Goal: Book appointment/travel/reservation

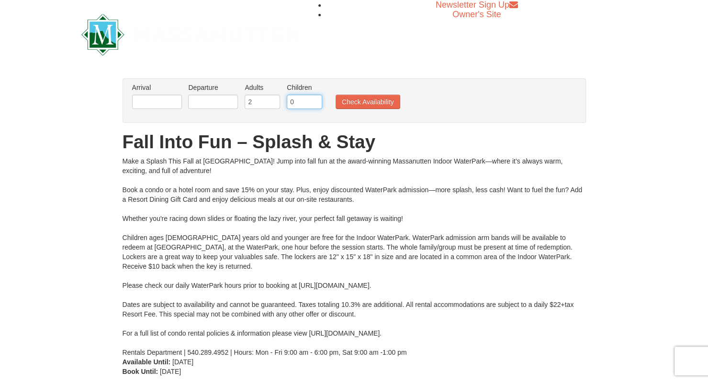
click at [300, 99] on input "0" at bounding box center [304, 102] width 35 height 14
type input "2"
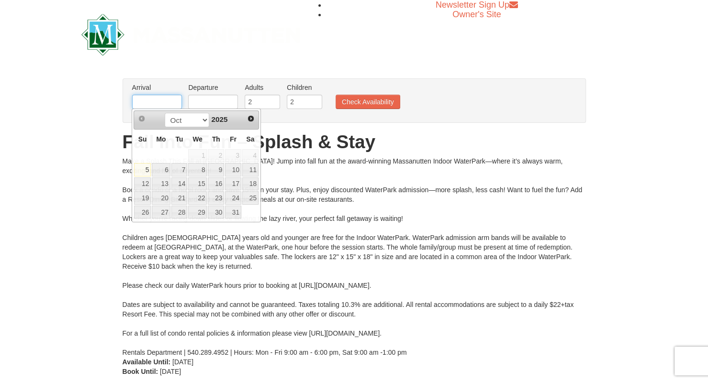
click at [148, 100] on input "text" at bounding box center [157, 102] width 50 height 14
click at [254, 119] on span "Next" at bounding box center [251, 119] width 8 height 8
click at [231, 172] on link "7" at bounding box center [233, 169] width 16 height 13
type input "11/07/2025"
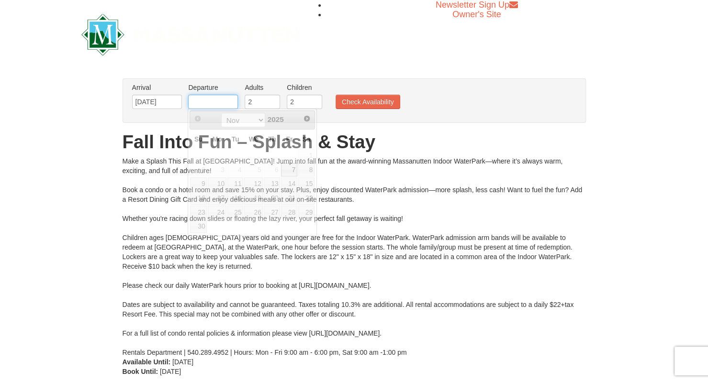
click at [217, 102] on input "text" at bounding box center [213, 102] width 50 height 14
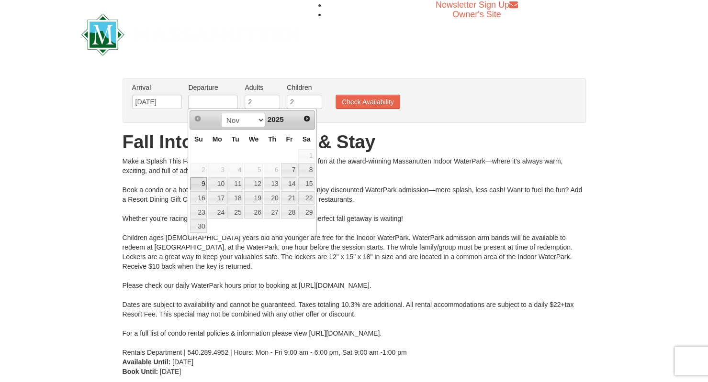
click at [197, 184] on link "9" at bounding box center [198, 184] width 17 height 13
type input "11/09/2025"
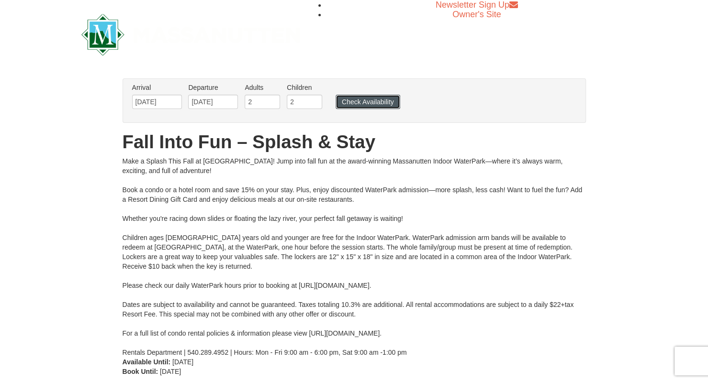
click at [374, 100] on button "Check Availability" at bounding box center [368, 102] width 65 height 14
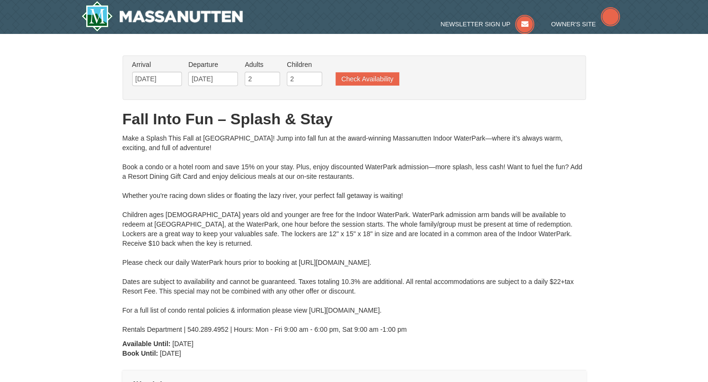
type input "[DATE]"
type input "11/09/2025"
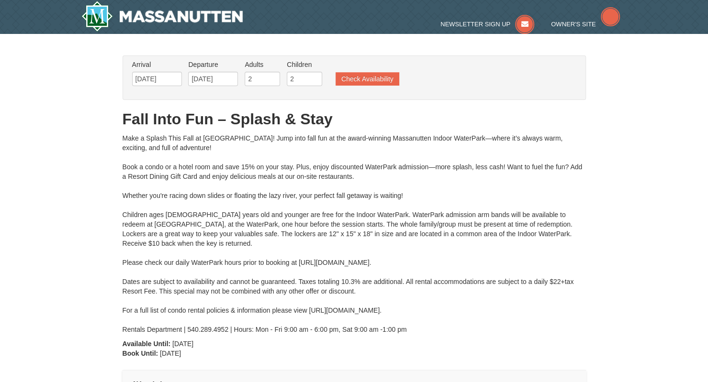
type input "11/09/2025"
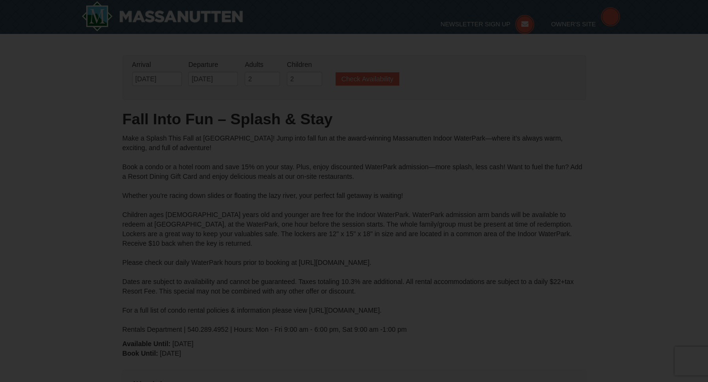
type input "11/09/2025"
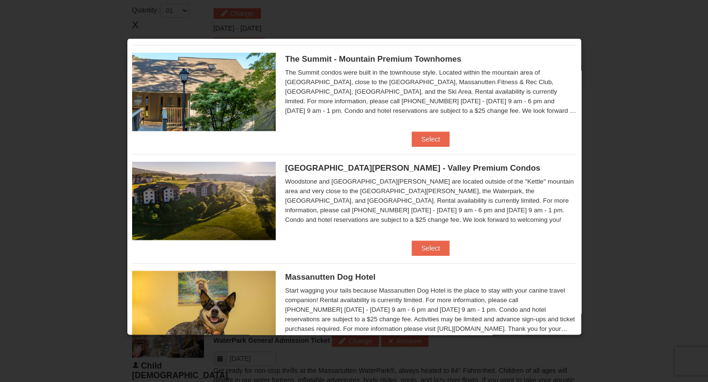
scroll to position [451, 0]
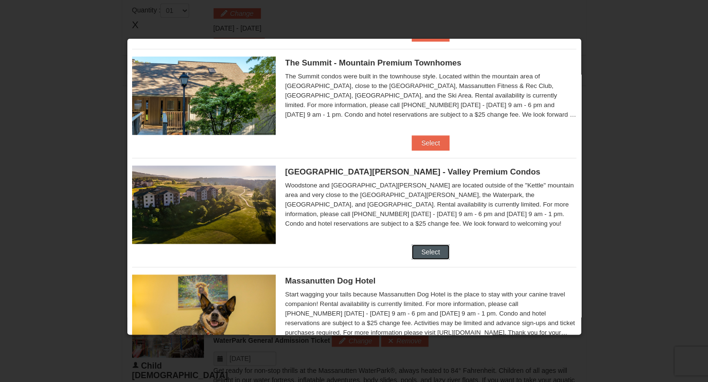
click at [441, 253] on button "Select" at bounding box center [431, 252] width 38 height 15
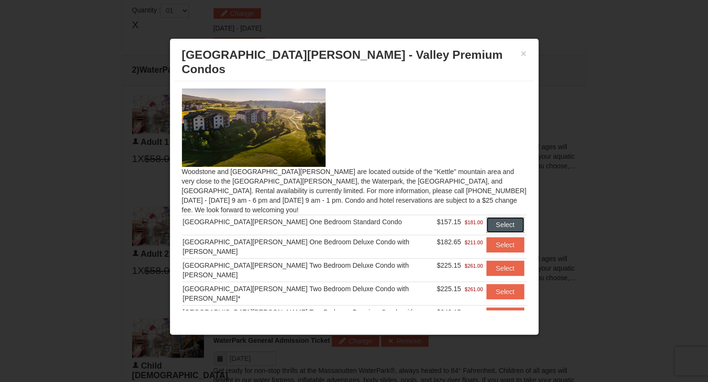
click at [486, 217] on button "Select" at bounding box center [505, 224] width 38 height 15
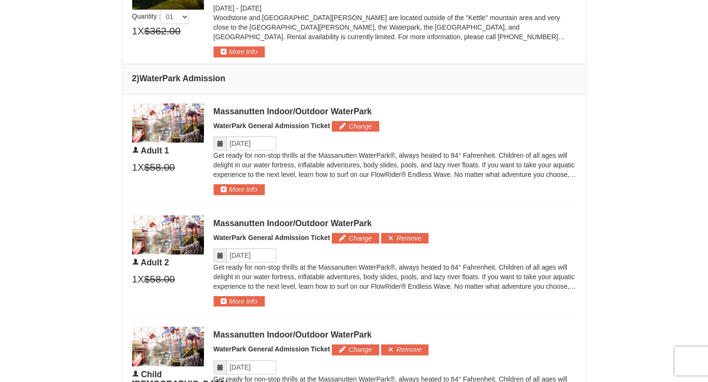
scroll to position [440, 0]
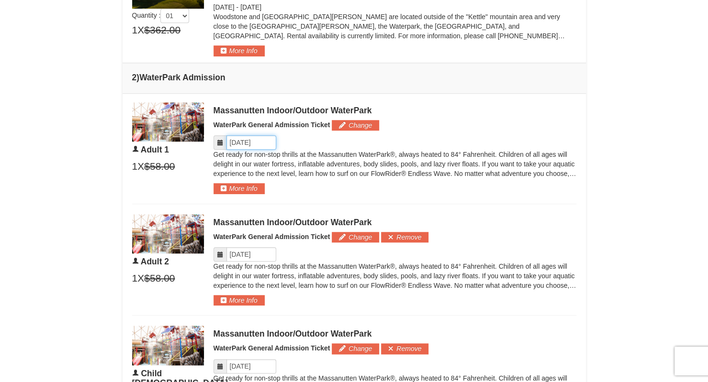
click at [263, 142] on input "Please format dates MM/DD/YYYY" at bounding box center [251, 142] width 50 height 14
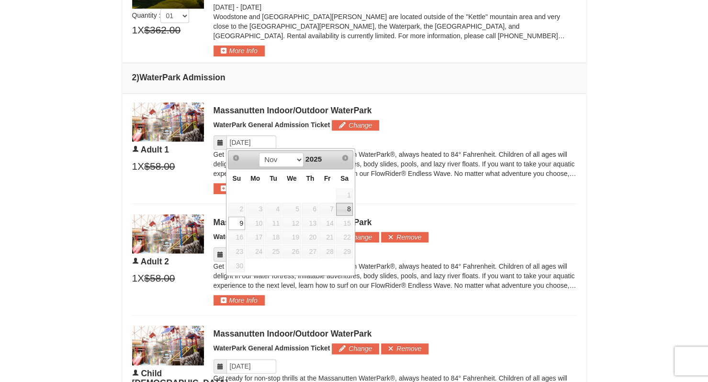
click at [347, 207] on link "8" at bounding box center [344, 209] width 16 height 13
type input "11/08/2025"
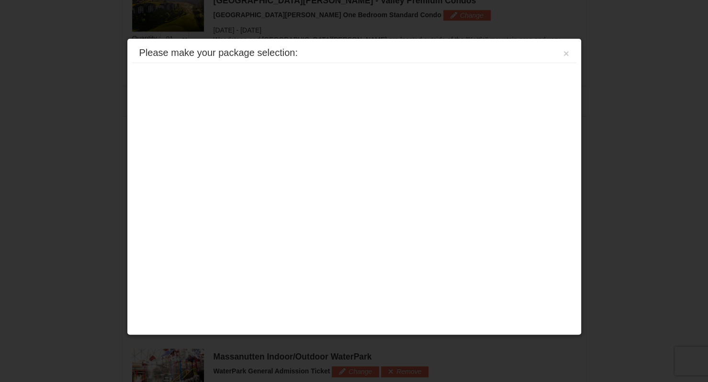
scroll to position [409, 0]
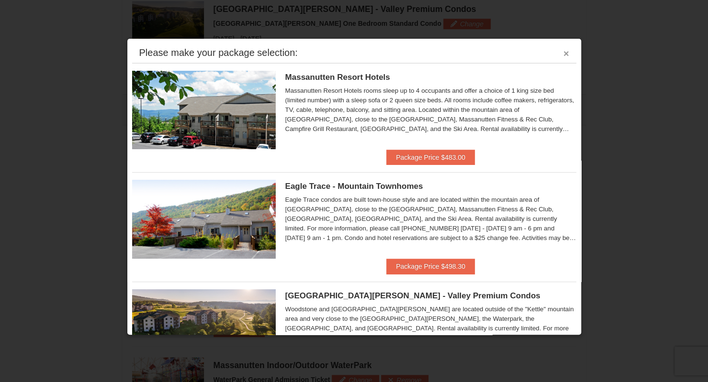
click at [563, 52] on button "×" at bounding box center [566, 54] width 6 height 10
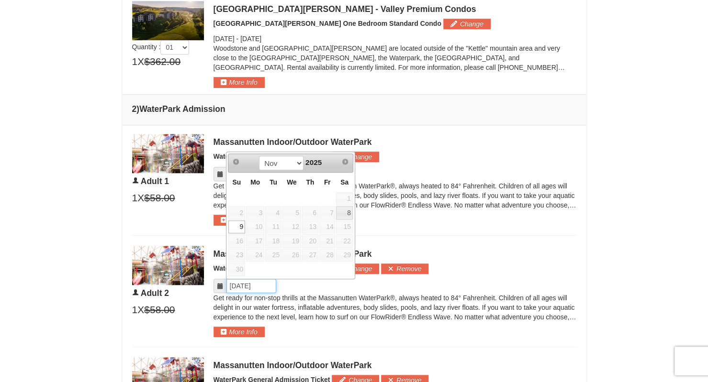
click at [244, 282] on input "Please format dates MM/DD/YYYY" at bounding box center [251, 286] width 50 height 14
click at [345, 209] on link "8" at bounding box center [344, 212] width 16 height 13
type input "11/08/2025"
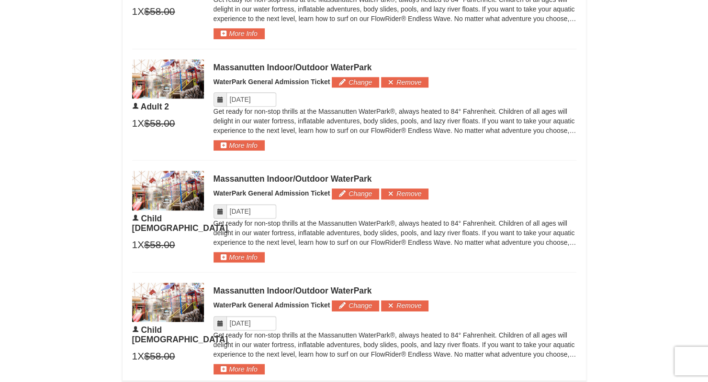
scroll to position [596, 0]
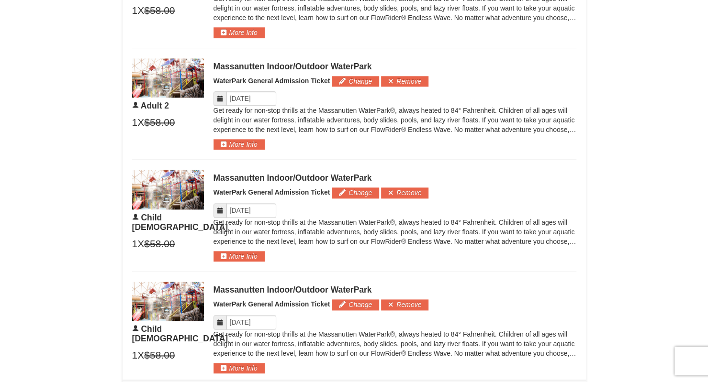
click at [242, 200] on div "Massanutten Indoor/Outdoor WaterPark WaterPark General Admission Ticket Change …" at bounding box center [394, 216] width 363 height 92
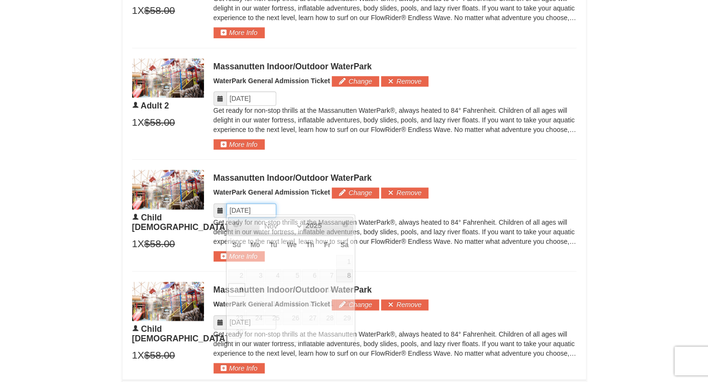
click at [245, 207] on input "Please format dates MM/DD/YYYY" at bounding box center [251, 210] width 50 height 14
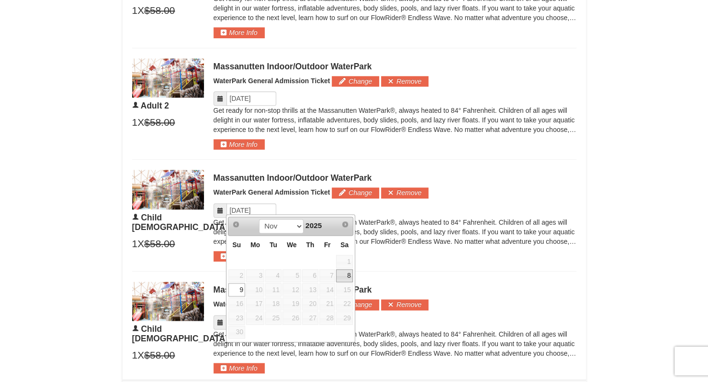
click at [344, 274] on link "8" at bounding box center [344, 275] width 16 height 13
type input "11/08/2025"
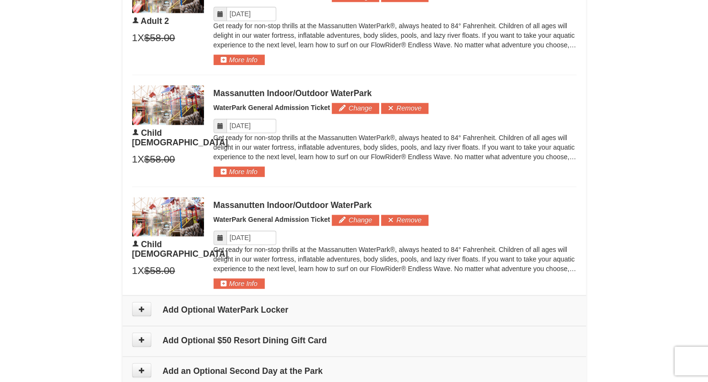
scroll to position [685, 0]
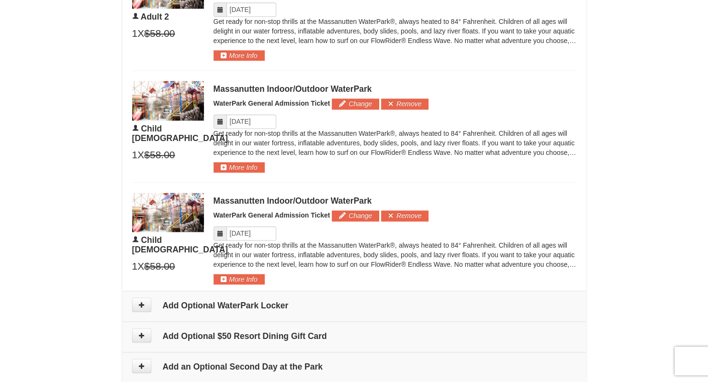
click at [240, 222] on div "Massanutten Indoor/Outdoor WaterPark WaterPark General Admission Ticket Change …" at bounding box center [394, 239] width 363 height 92
click at [241, 228] on input "Please format dates MM/DD/YYYY" at bounding box center [251, 233] width 50 height 14
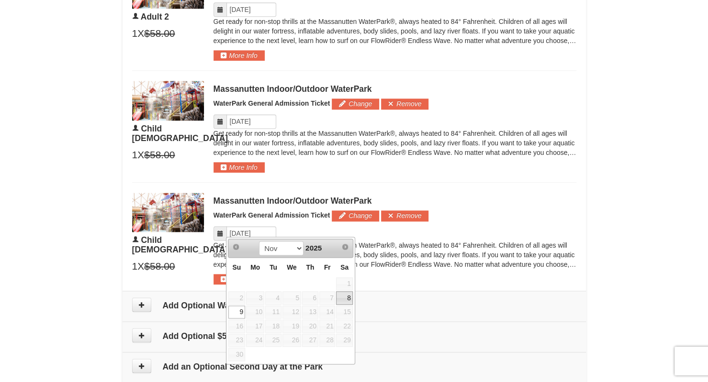
click at [351, 297] on link "8" at bounding box center [344, 297] width 16 height 13
type input "11/08/2025"
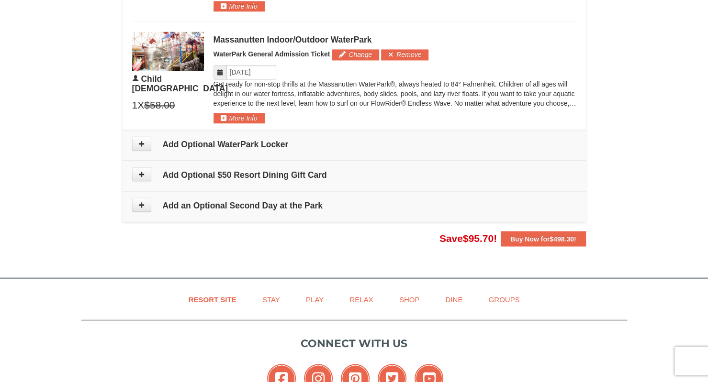
scroll to position [848, 0]
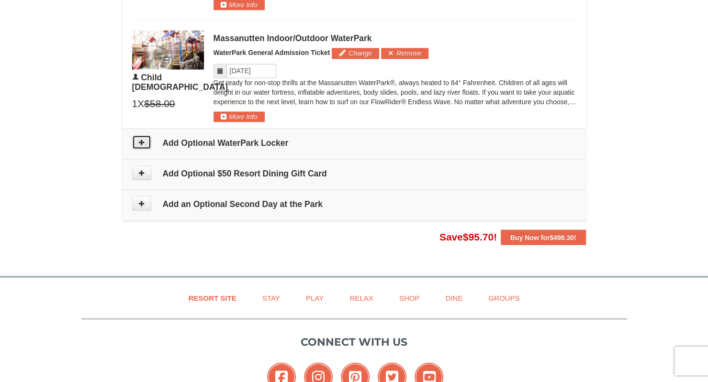
click at [142, 139] on icon at bounding box center [141, 142] width 7 height 7
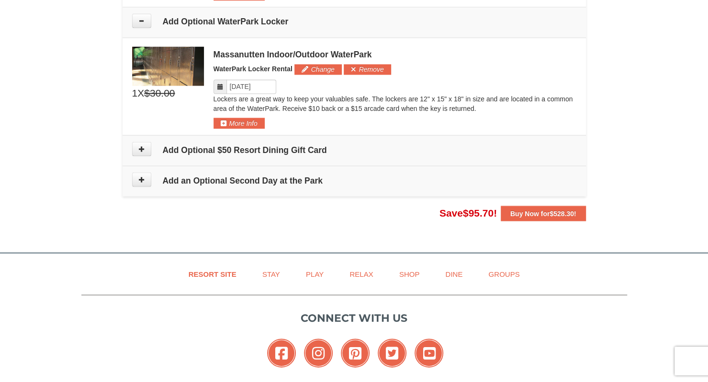
scroll to position [973, 0]
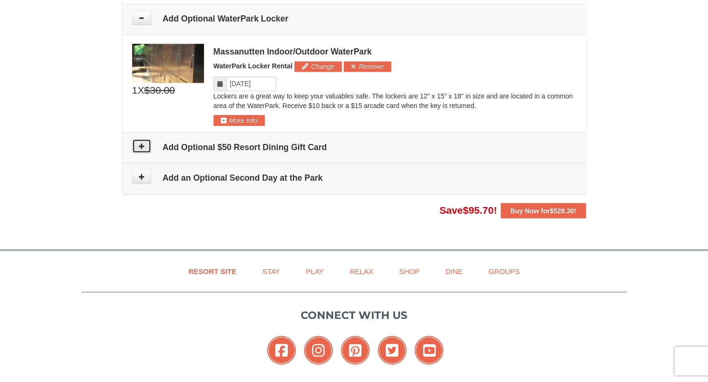
click at [141, 143] on icon at bounding box center [141, 146] width 7 height 7
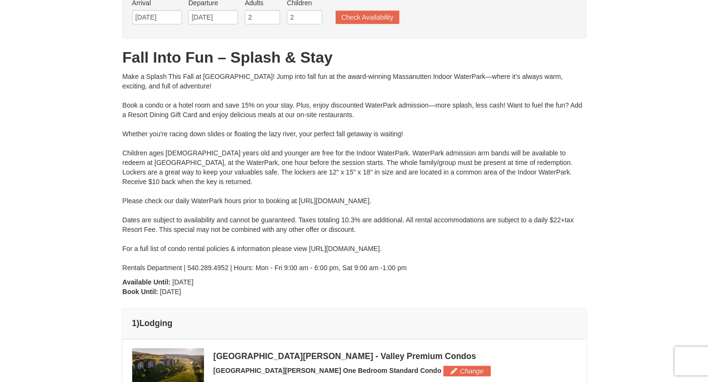
scroll to position [0, 0]
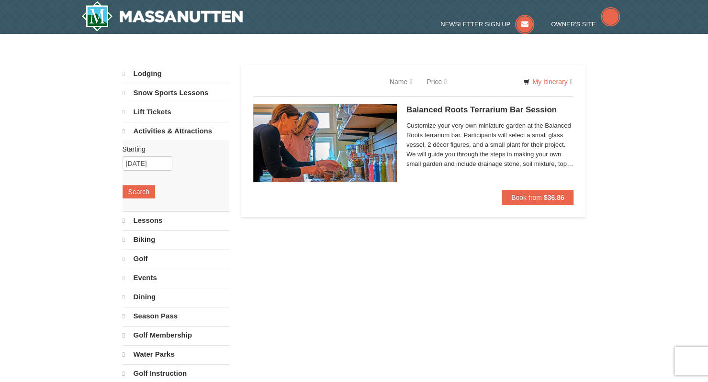
select select "10"
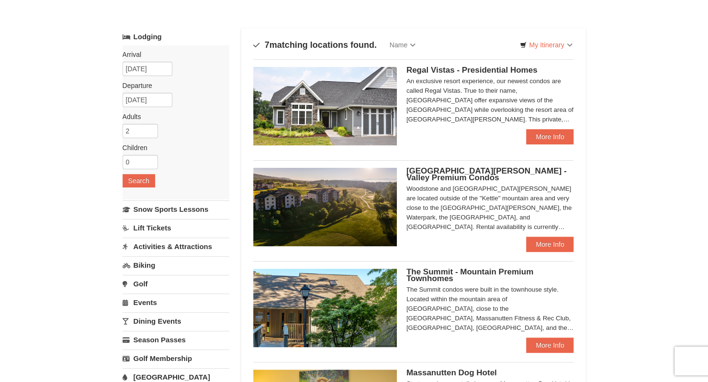
scroll to position [38, 0]
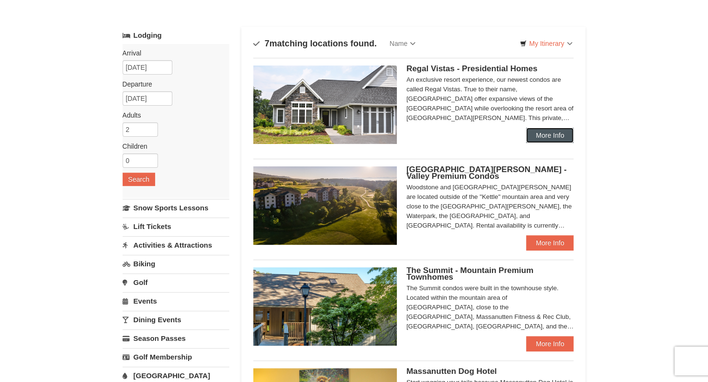
click at [547, 140] on link "More Info" at bounding box center [549, 135] width 47 height 15
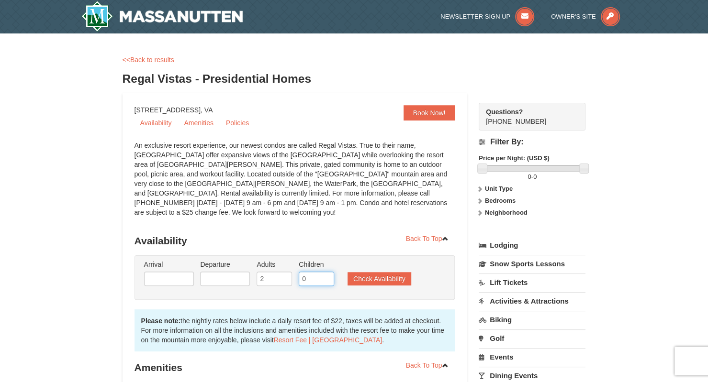
click at [310, 272] on input "0" at bounding box center [316, 279] width 35 height 14
click at [325, 273] on input "0" at bounding box center [316, 279] width 35 height 14
click at [325, 274] on input "0" at bounding box center [316, 279] width 35 height 14
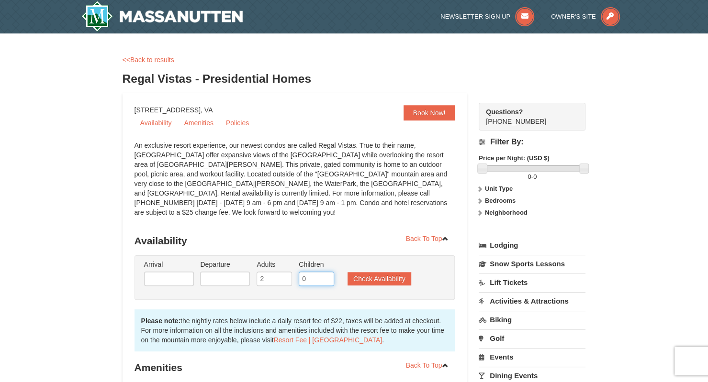
click at [325, 272] on input "0" at bounding box center [316, 279] width 35 height 14
click at [326, 272] on input "1" at bounding box center [316, 279] width 35 height 14
type input "2"
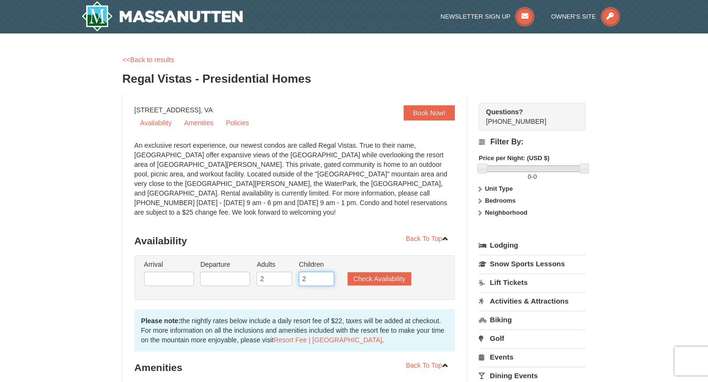
click at [326, 272] on input "2" at bounding box center [316, 279] width 35 height 14
click at [184, 272] on input "text" at bounding box center [169, 279] width 50 height 14
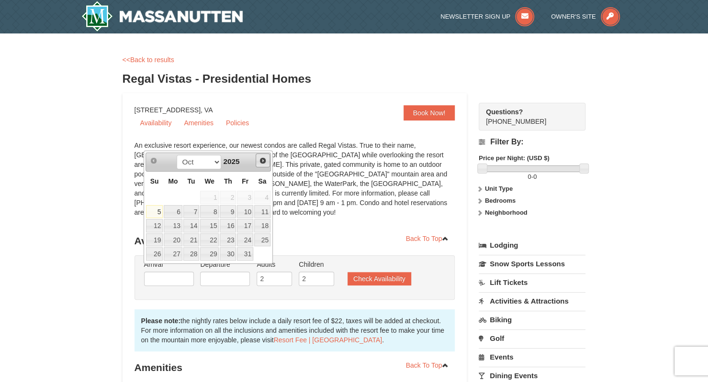
click at [264, 158] on span "Next" at bounding box center [263, 161] width 8 height 8
click at [250, 210] on link "7" at bounding box center [245, 211] width 16 height 13
type input "[DATE]"
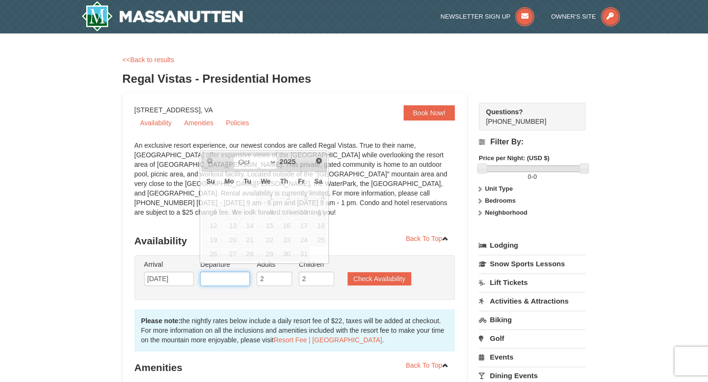
click at [232, 272] on input "text" at bounding box center [225, 279] width 50 height 14
click at [319, 159] on span "Next" at bounding box center [319, 161] width 8 height 8
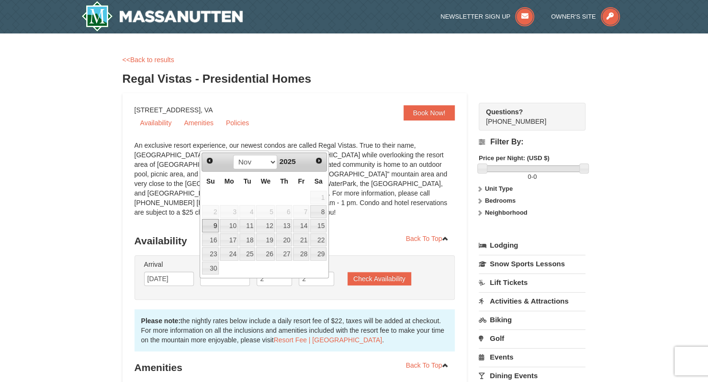
click at [214, 229] on link "9" at bounding box center [210, 225] width 17 height 13
type input "[DATE]"
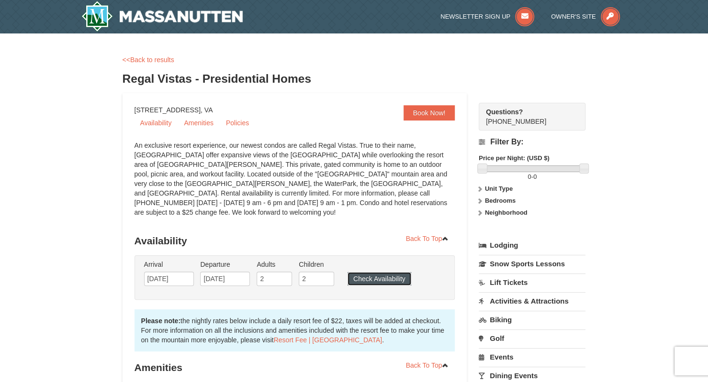
click at [370, 272] on button "Check Availability" at bounding box center [379, 278] width 64 height 13
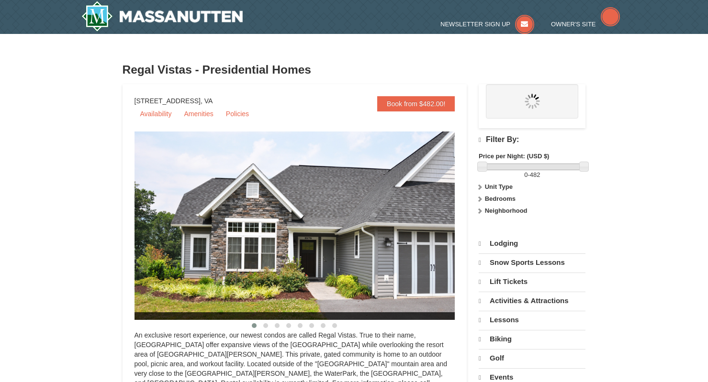
scroll to position [412, 0]
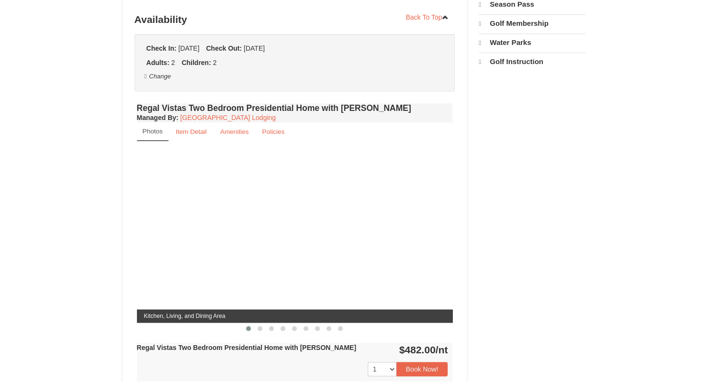
select select "10"
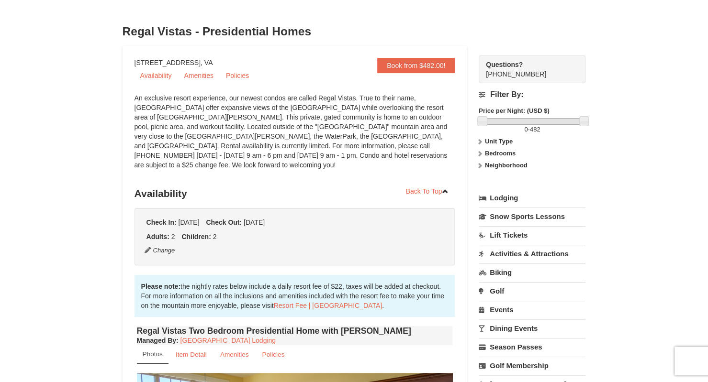
scroll to position [0, 0]
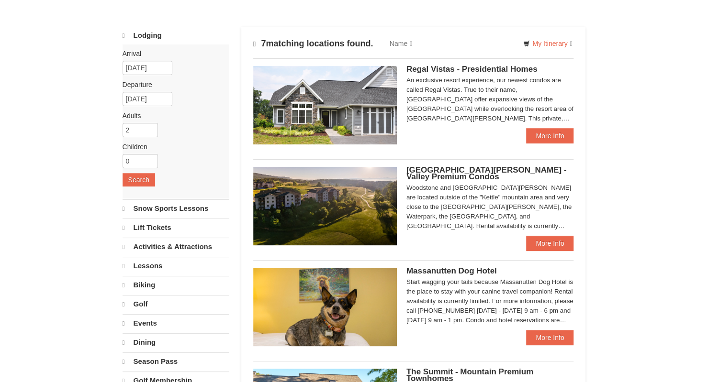
select select "10"
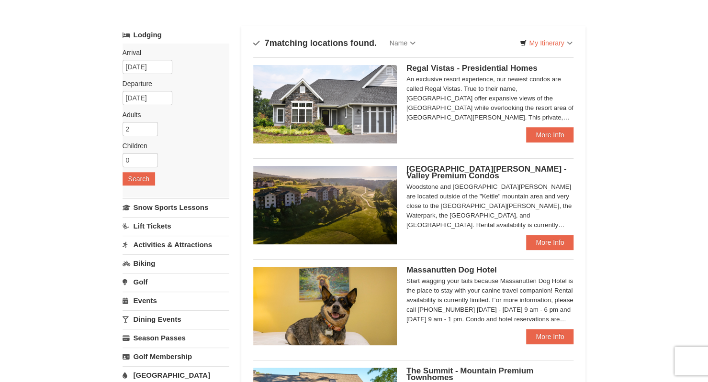
scroll to position [38, 0]
click at [539, 240] on link "More Info" at bounding box center [549, 242] width 47 height 15
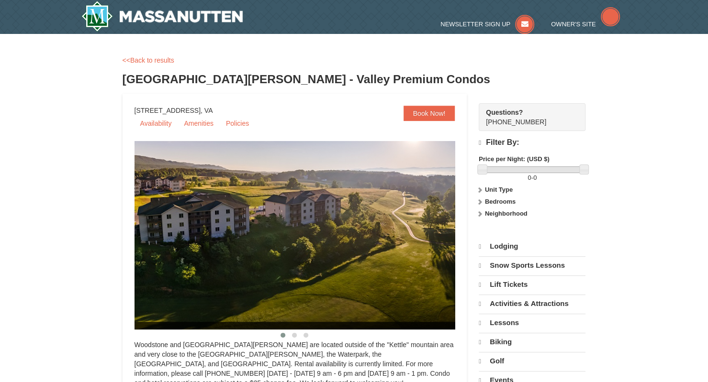
select select "10"
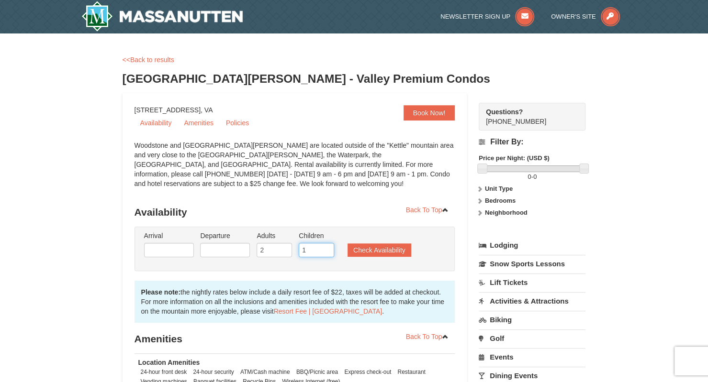
click at [325, 249] on input "1" at bounding box center [316, 250] width 35 height 14
type input "2"
click at [325, 249] on input "2" at bounding box center [316, 250] width 35 height 14
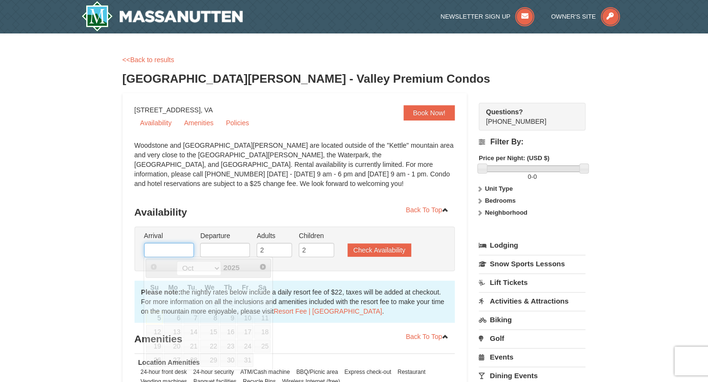
click at [174, 246] on input "text" at bounding box center [169, 250] width 50 height 14
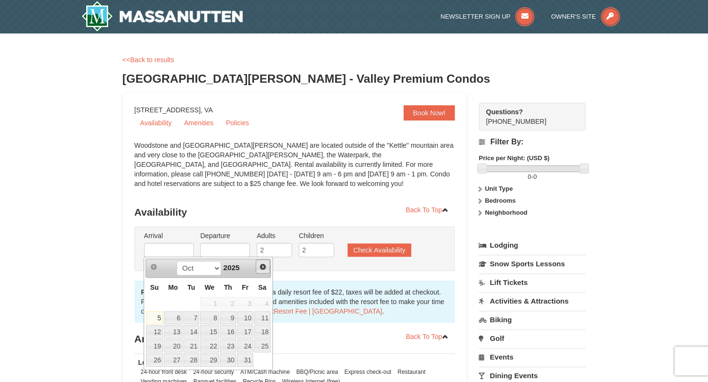
click at [265, 265] on span "Next" at bounding box center [263, 267] width 8 height 8
click at [249, 318] on link "7" at bounding box center [245, 318] width 16 height 13
type input "[DATE]"
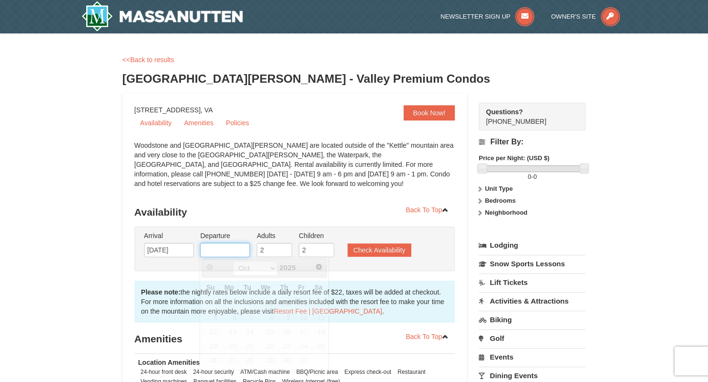
click at [225, 248] on input "text" at bounding box center [225, 250] width 50 height 14
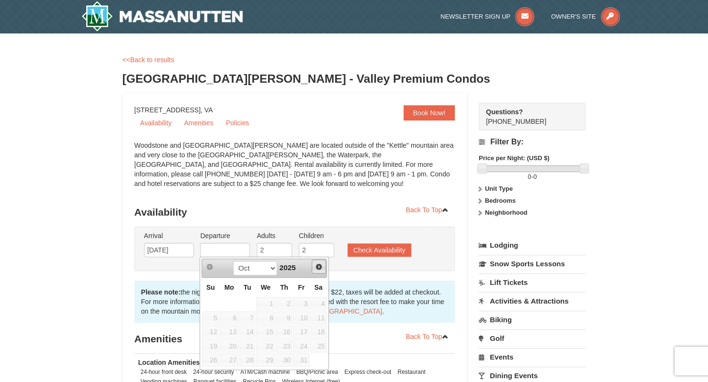
click at [316, 267] on span "Next" at bounding box center [319, 267] width 8 height 8
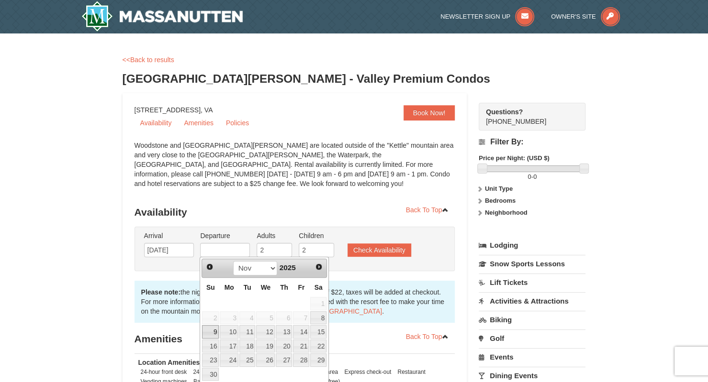
click at [213, 330] on link "9" at bounding box center [210, 331] width 17 height 13
type input "11/09/2025"
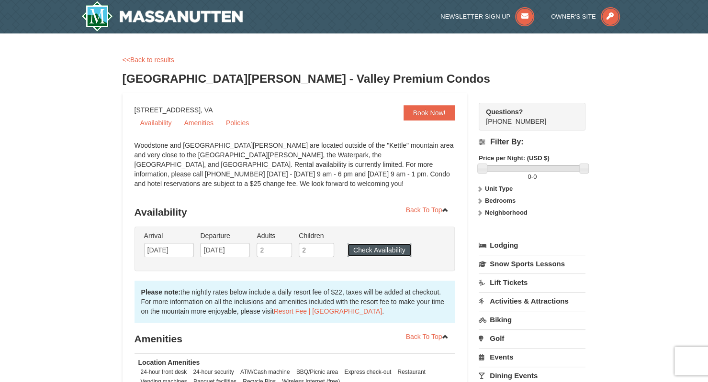
click at [370, 249] on button "Check Availability" at bounding box center [379, 250] width 64 height 13
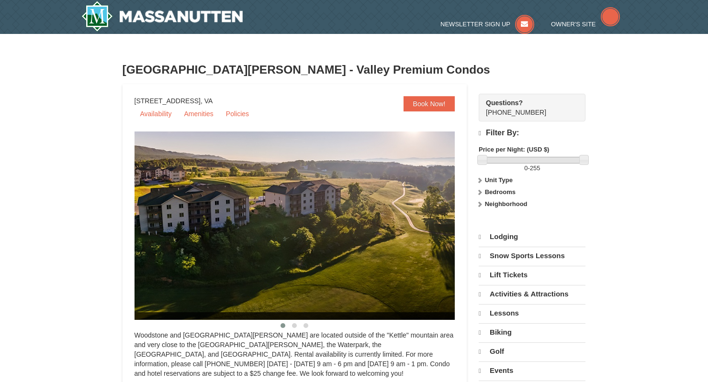
select select "10"
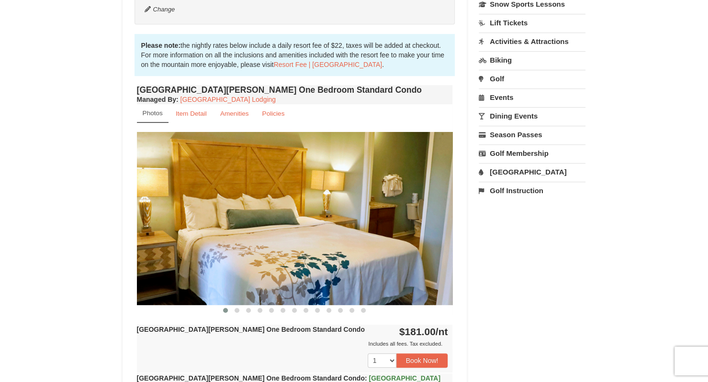
scroll to position [246, 0]
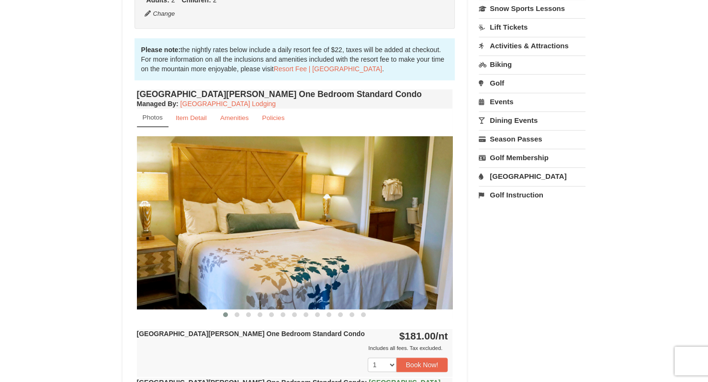
click at [450, 227] on img at bounding box center [295, 222] width 316 height 173
click at [238, 315] on span at bounding box center [237, 315] width 5 height 5
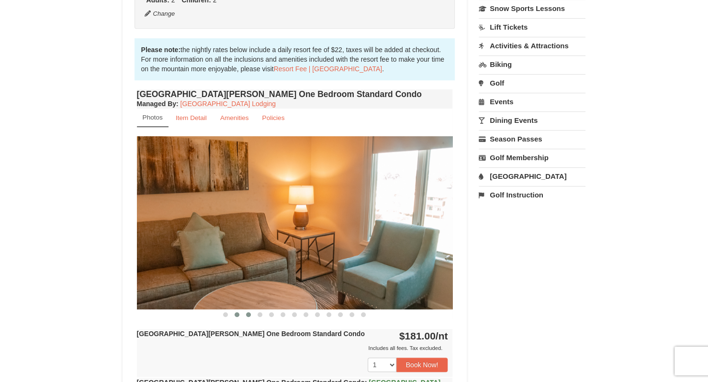
click at [251, 313] on button at bounding box center [248, 315] width 11 height 10
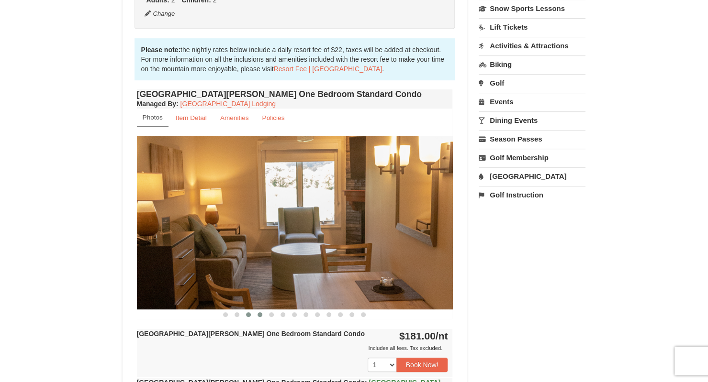
click at [261, 314] on span at bounding box center [260, 315] width 5 height 5
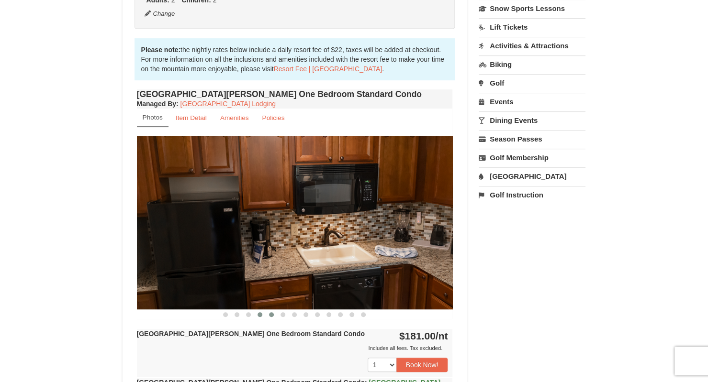
click at [273, 314] on span at bounding box center [271, 315] width 5 height 5
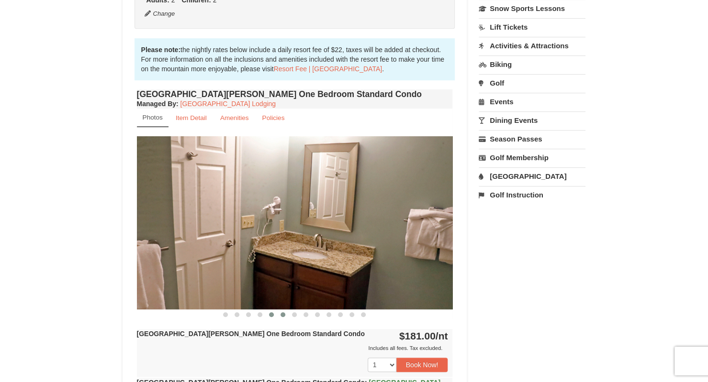
click at [286, 314] on button at bounding box center [282, 315] width 11 height 10
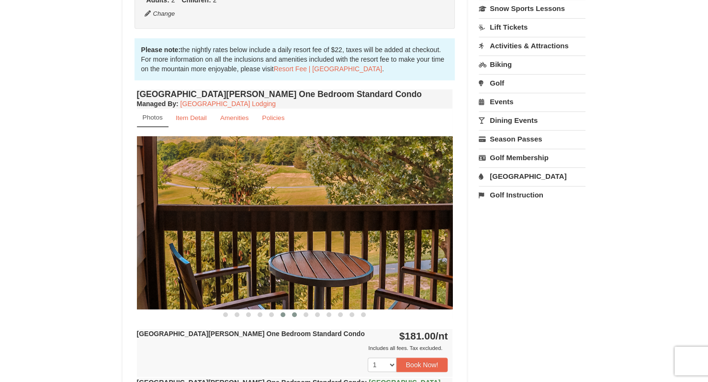
click at [295, 314] on span at bounding box center [294, 315] width 5 height 5
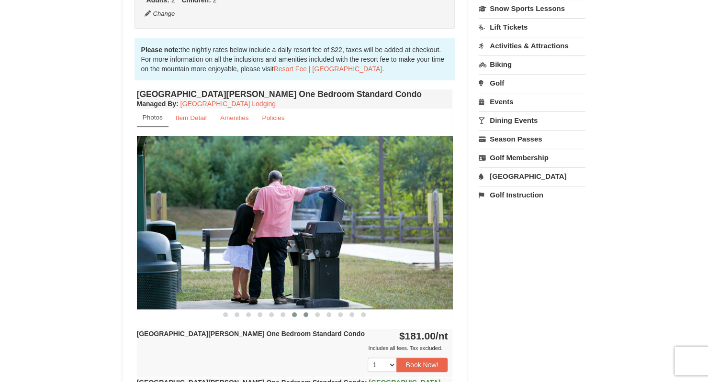
click at [306, 314] on span at bounding box center [305, 315] width 5 height 5
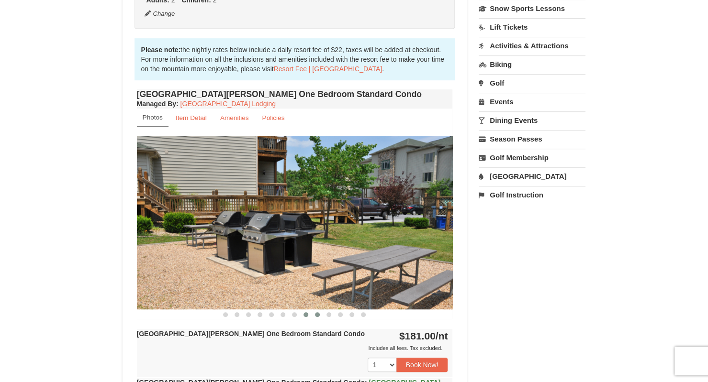
click at [317, 314] on span at bounding box center [317, 315] width 5 height 5
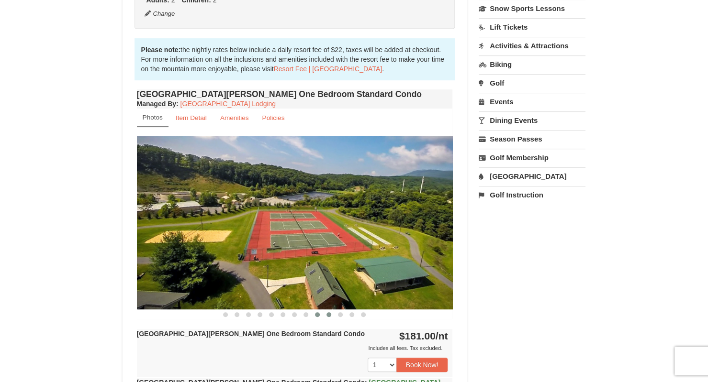
click at [330, 314] on span at bounding box center [328, 315] width 5 height 5
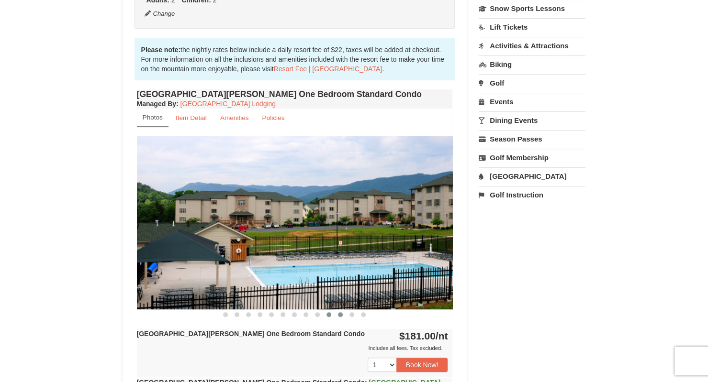
click at [342, 314] on span at bounding box center [340, 315] width 5 height 5
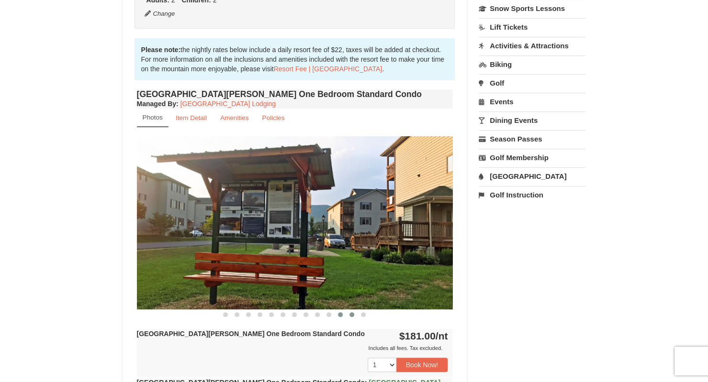
click at [349, 314] on button at bounding box center [351, 315] width 11 height 10
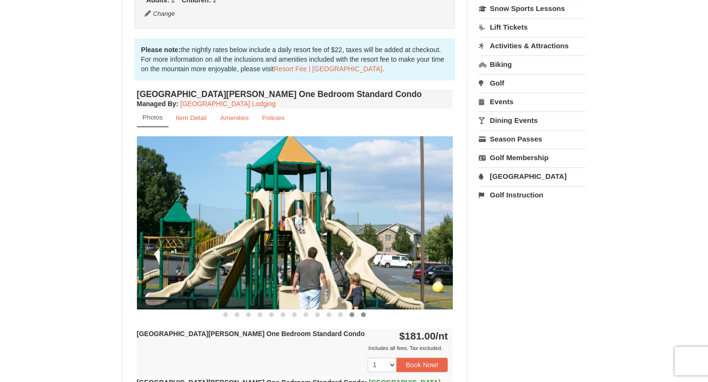
click at [363, 314] on span at bounding box center [363, 315] width 5 height 5
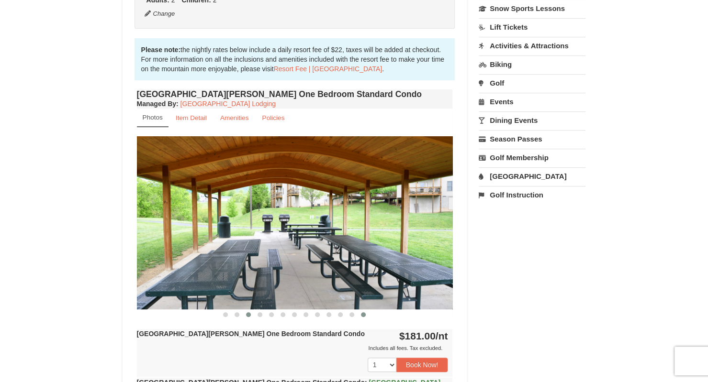
click at [249, 314] on span at bounding box center [248, 315] width 5 height 5
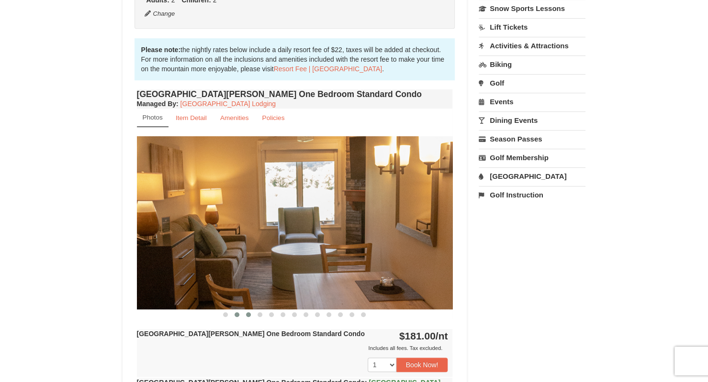
click at [239, 314] on button at bounding box center [236, 315] width 11 height 10
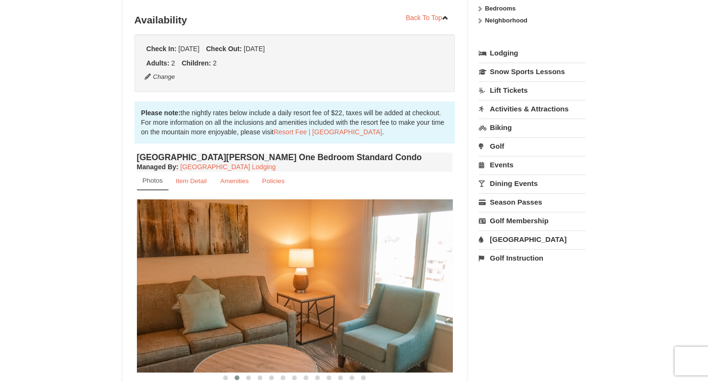
scroll to position [185, 0]
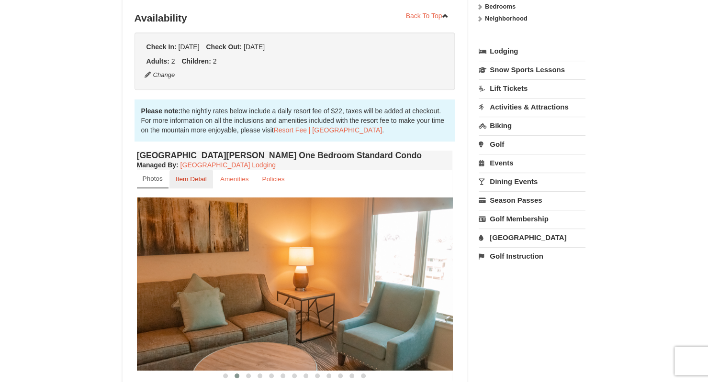
click at [196, 178] on small "Item Detail" at bounding box center [191, 179] width 31 height 7
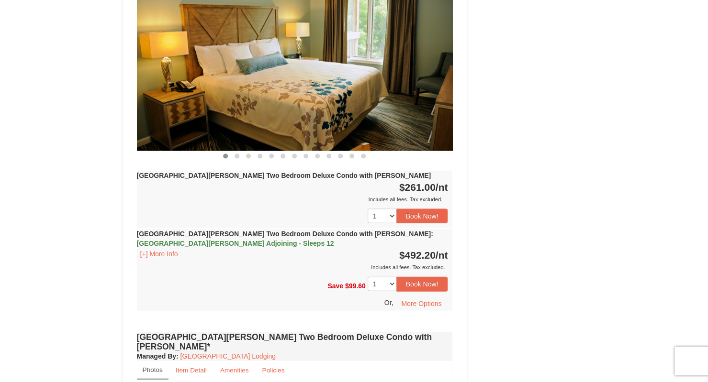
scroll to position [1111, 0]
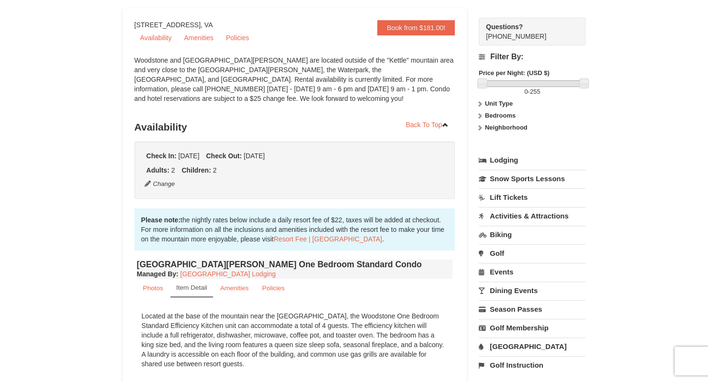
scroll to position [0, 0]
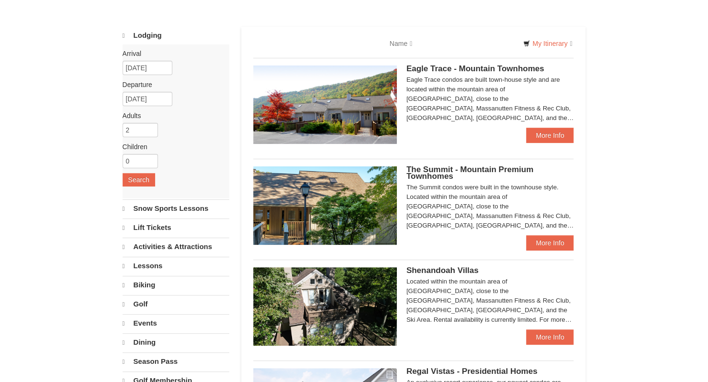
select select "10"
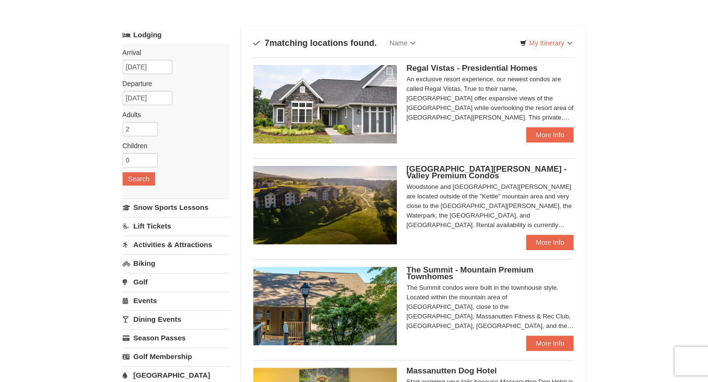
scroll to position [38, 0]
click at [170, 240] on link "Activities & Attractions" at bounding box center [176, 245] width 107 height 18
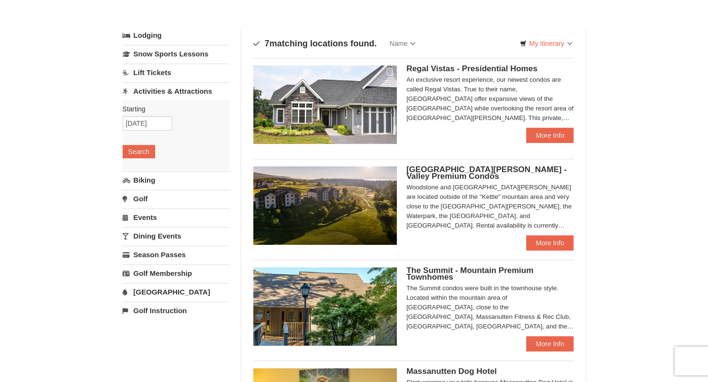
click at [178, 90] on link "Activities & Attractions" at bounding box center [176, 91] width 107 height 18
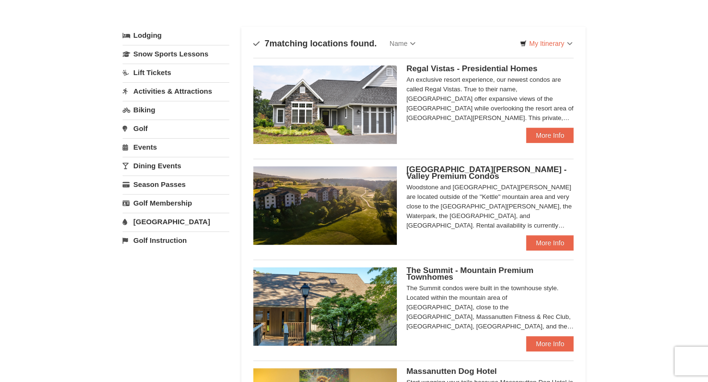
click at [178, 90] on link "Activities & Attractions" at bounding box center [176, 91] width 107 height 18
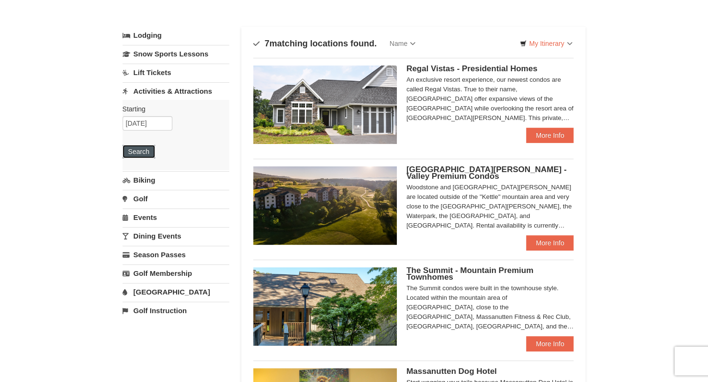
click at [143, 149] on button "Search" at bounding box center [139, 151] width 33 height 13
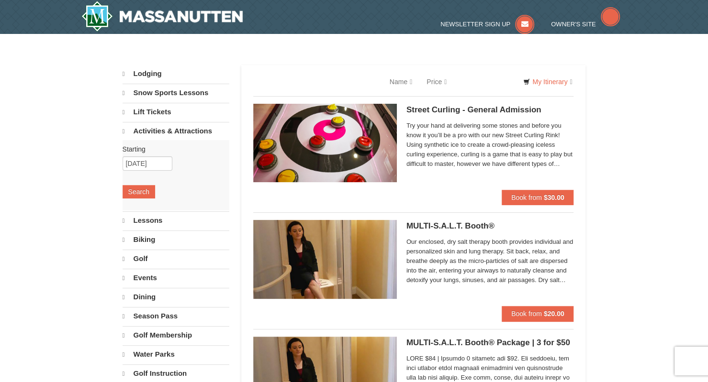
select select "10"
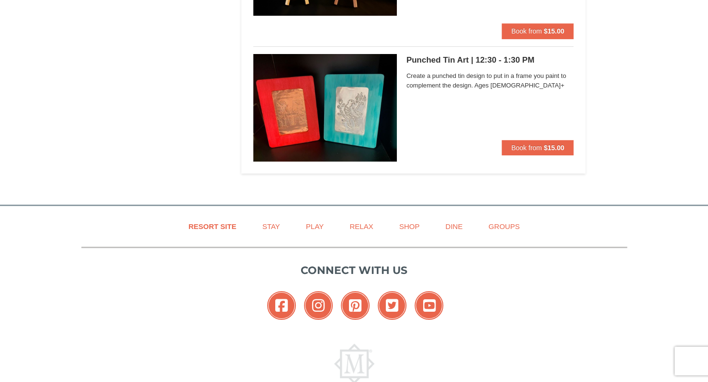
scroll to position [1912, 0]
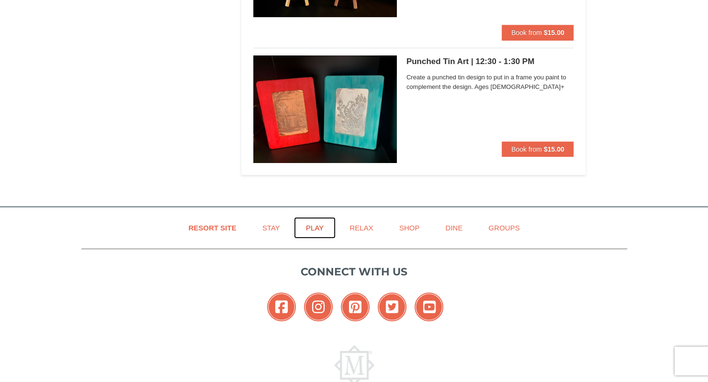
click at [316, 221] on link "Play" at bounding box center [315, 228] width 42 height 22
click at [318, 226] on link "Play" at bounding box center [315, 228] width 42 height 22
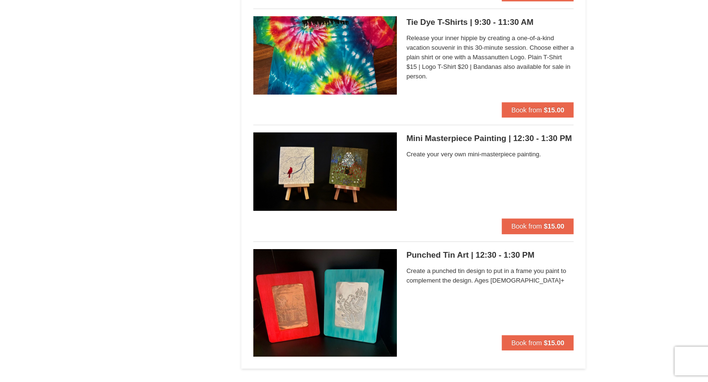
scroll to position [1689, 0]
